Goal: Task Accomplishment & Management: Manage account settings

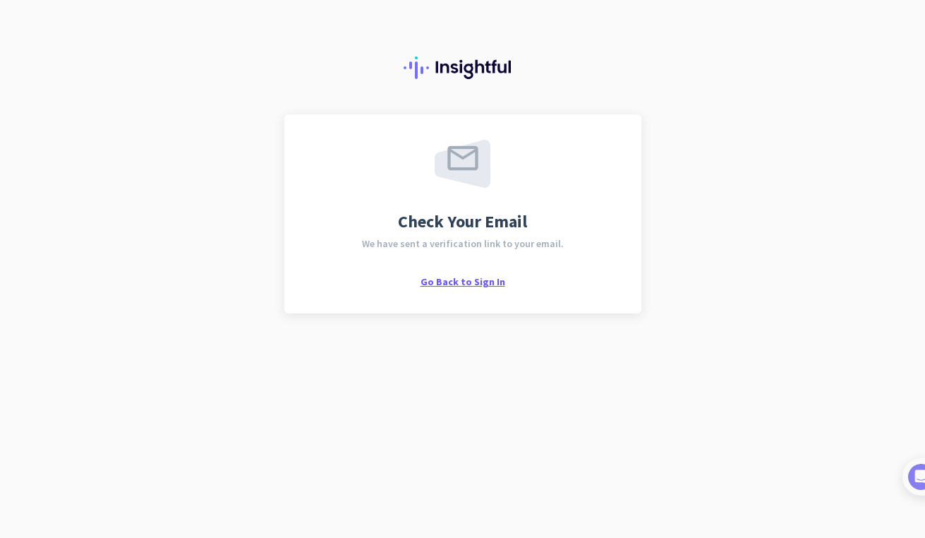
click at [461, 285] on span "Go Back to Sign In" at bounding box center [463, 281] width 85 height 13
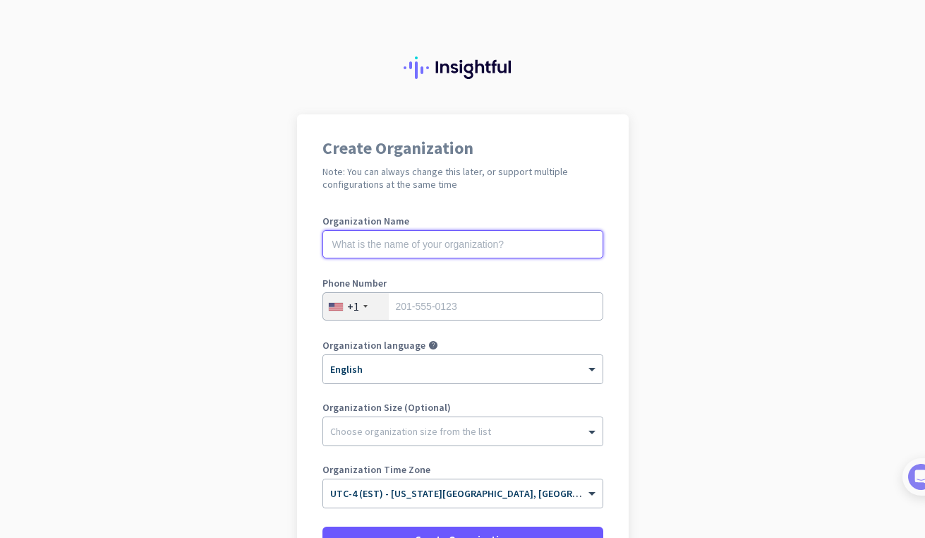
click at [404, 241] on input "text" at bounding box center [463, 244] width 281 height 28
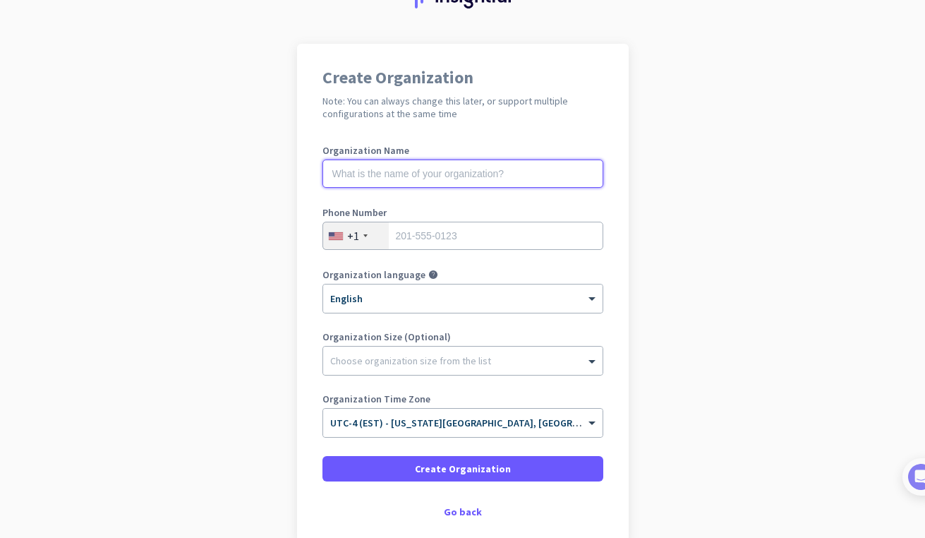
click at [391, 175] on input "text" at bounding box center [463, 174] width 281 height 28
type input "Northbay"
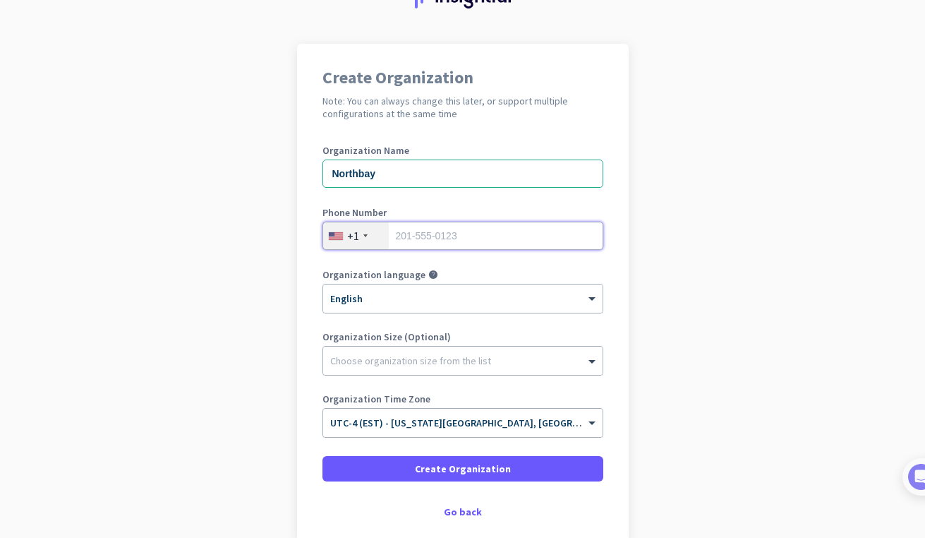
click at [399, 227] on input "tel" at bounding box center [463, 236] width 281 height 28
type input "8662958719"
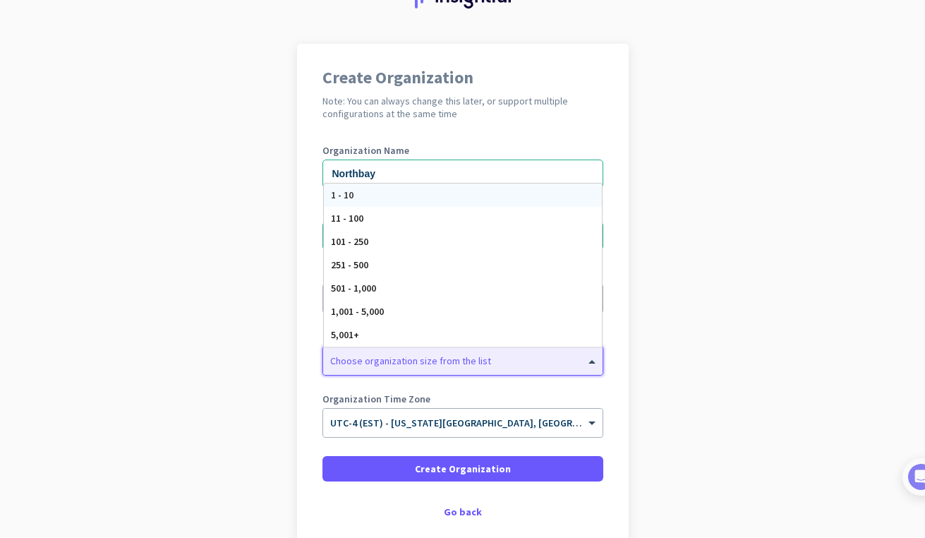
click at [493, 364] on div at bounding box center [463, 357] width 280 height 14
click at [359, 287] on span "501 - 1,000" at bounding box center [353, 288] width 45 height 13
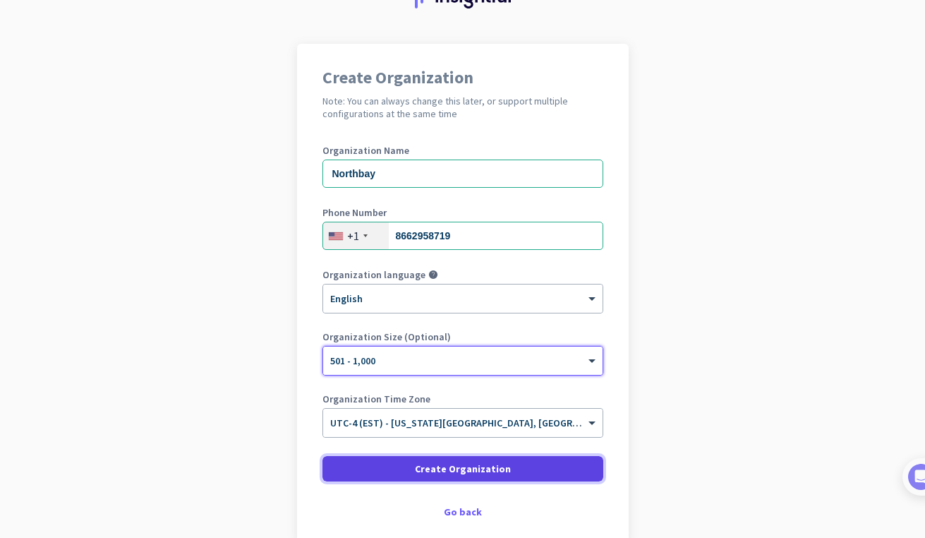
click at [450, 469] on span "Create Organization" at bounding box center [463, 469] width 96 height 14
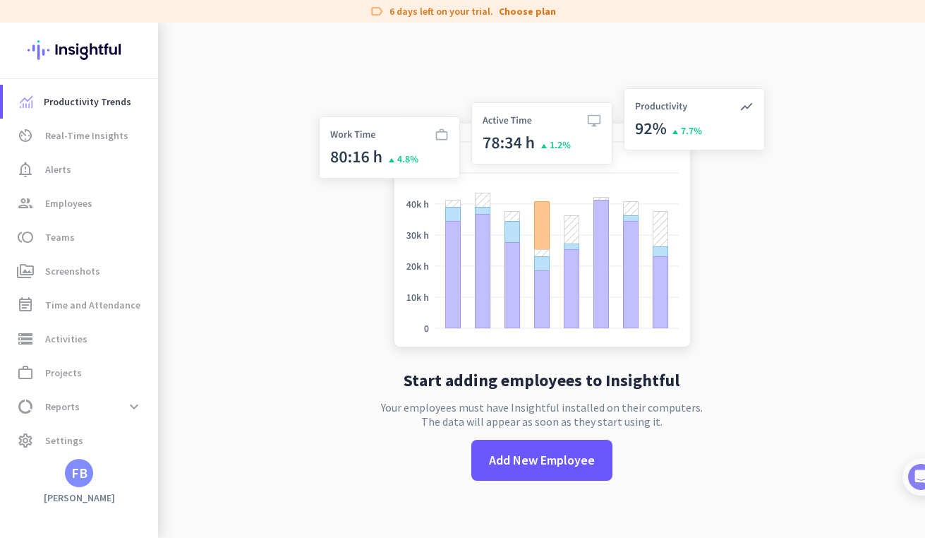
click at [68, 471] on div "FB" at bounding box center [79, 473] width 28 height 28
click at [45, 443] on div at bounding box center [462, 269] width 925 height 538
click at [59, 438] on span "Settings" at bounding box center [64, 440] width 38 height 17
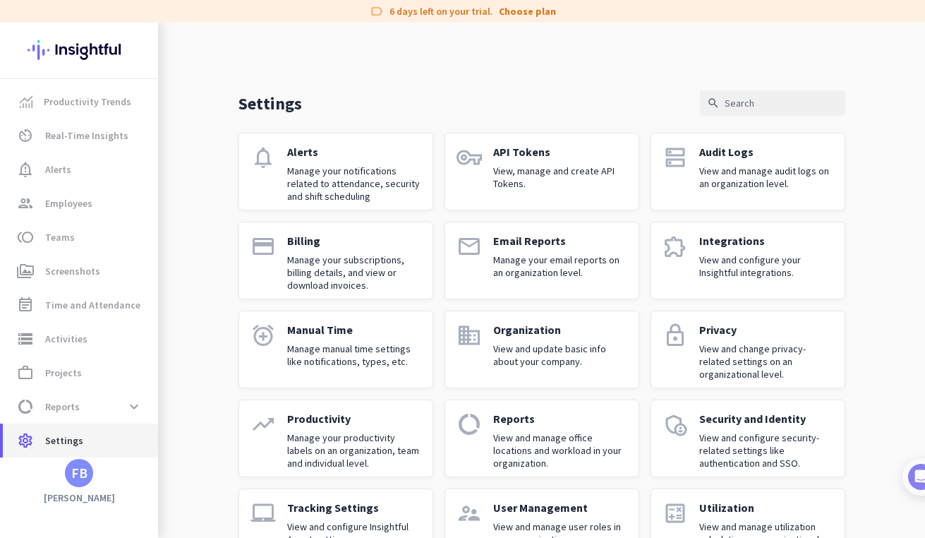
drag, startPoint x: 61, startPoint y: 437, endPoint x: 78, endPoint y: 455, distance: 24.0
click at [61, 438] on span "Settings" at bounding box center [64, 440] width 38 height 17
click at [78, 480] on div "FB" at bounding box center [79, 473] width 16 height 14
click at [141, 447] on span "Sign out" at bounding box center [154, 446] width 85 height 13
